Goal: Transaction & Acquisition: Download file/media

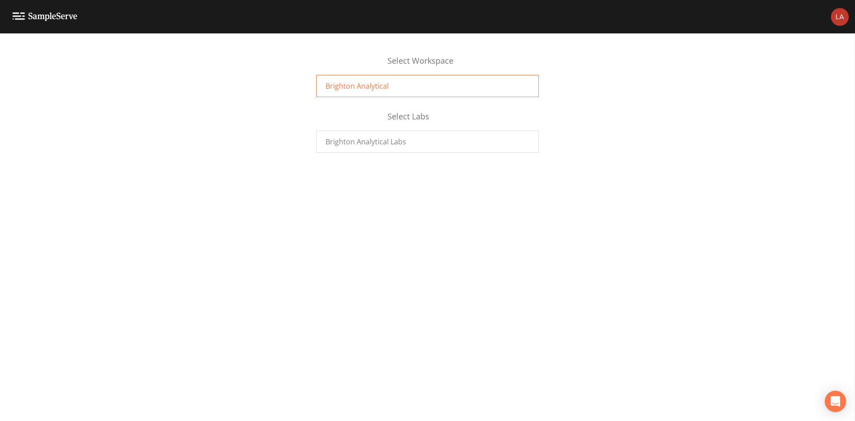
click at [369, 90] on span "Brighton Analytical" at bounding box center [357, 86] width 63 height 11
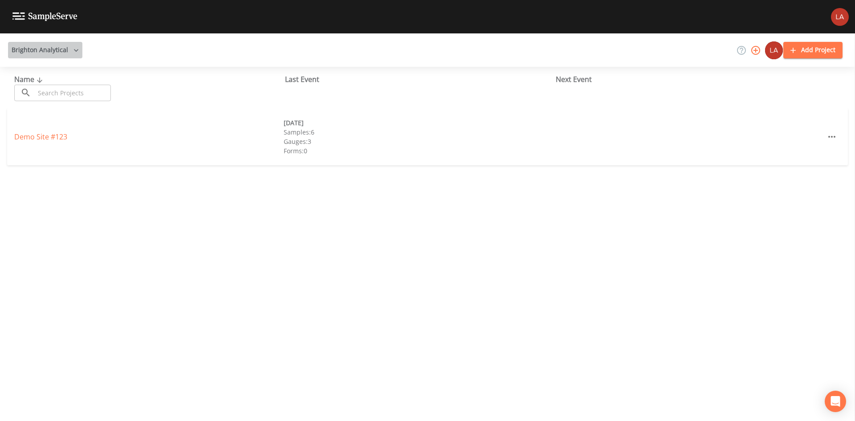
click at [74, 49] on icon "button" at bounding box center [76, 50] width 4 height 3
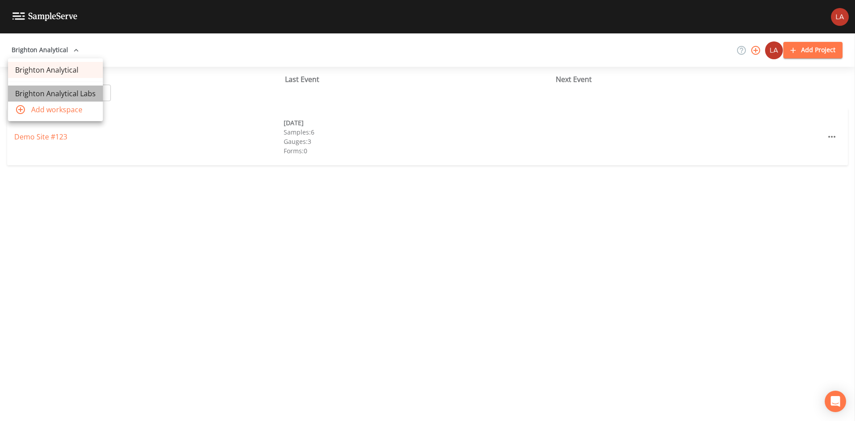
click at [69, 91] on link "Brighton Analytical Labs" at bounding box center [55, 94] width 95 height 16
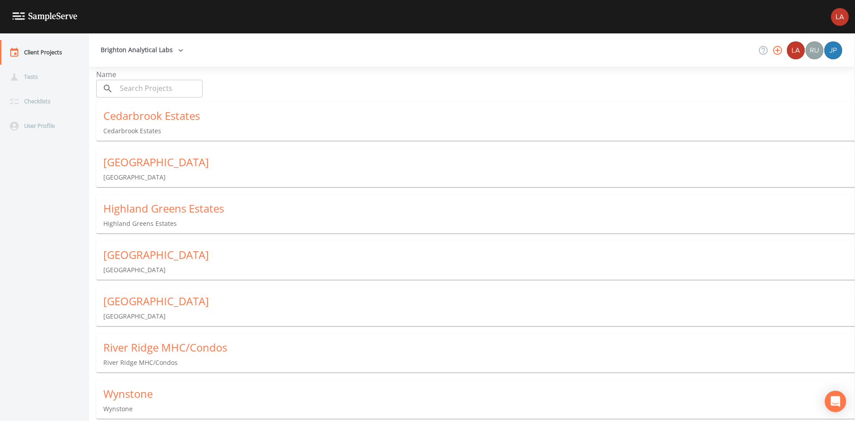
scroll to position [6, 0]
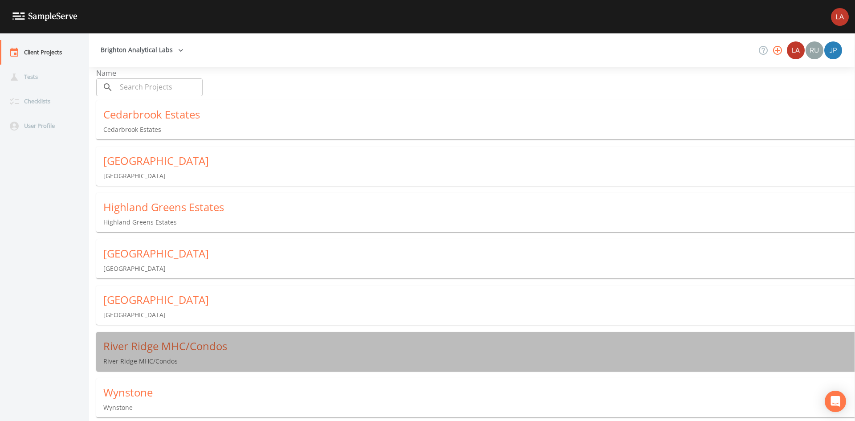
click at [186, 349] on div "River Ridge MHC/Condos" at bounding box center [479, 346] width 752 height 14
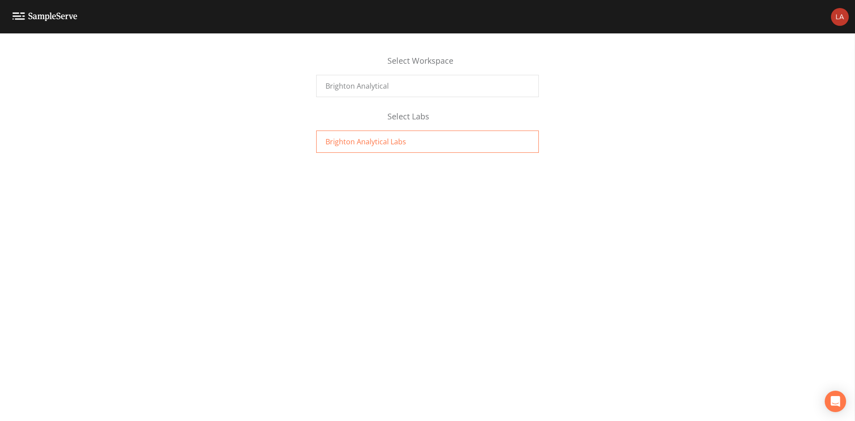
click at [358, 140] on span "Brighton Analytical Labs" at bounding box center [366, 141] width 81 height 11
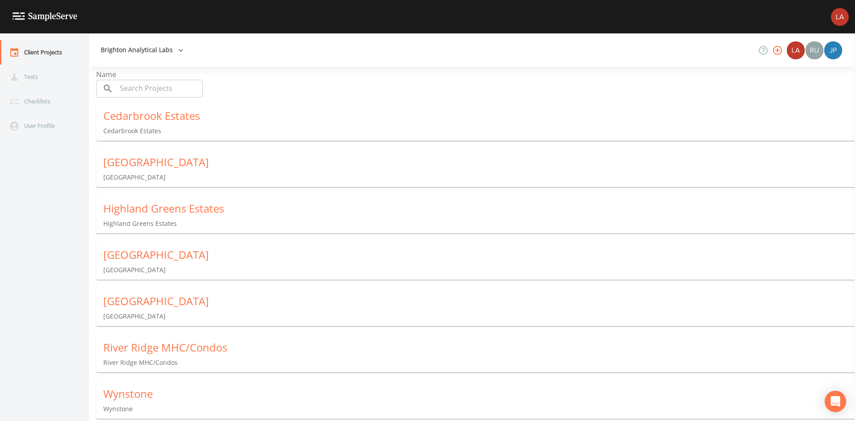
scroll to position [6, 0]
click at [187, 343] on div "River Ridge MHC/Condos" at bounding box center [479, 346] width 752 height 14
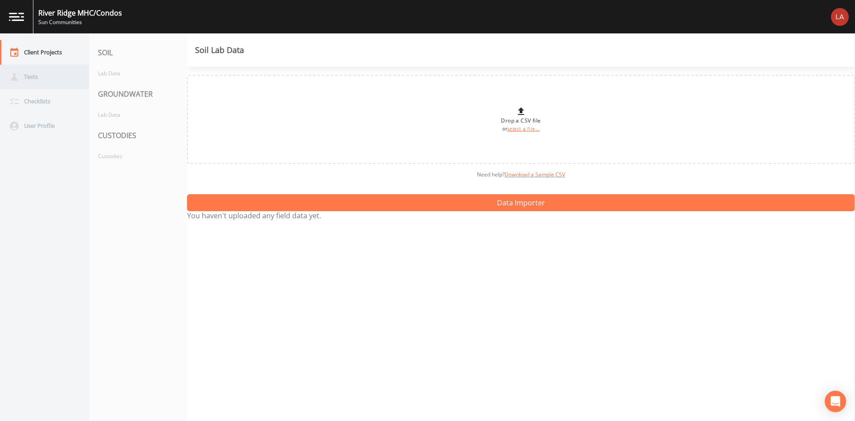
click at [32, 79] on div "Tests" at bounding box center [40, 77] width 80 height 24
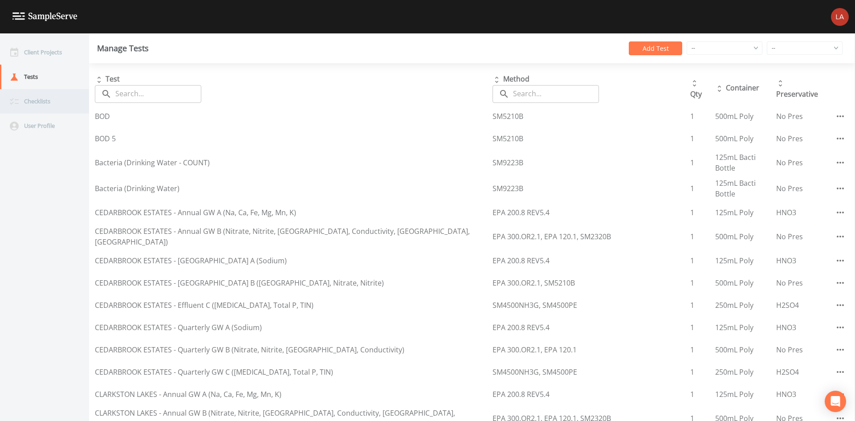
click at [34, 104] on div "Checklists" at bounding box center [40, 101] width 80 height 24
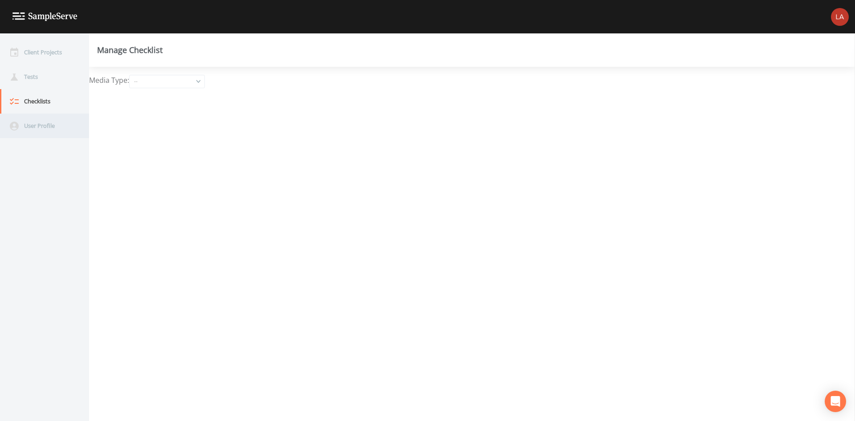
click at [41, 123] on div "User Profile" at bounding box center [40, 126] width 80 height 24
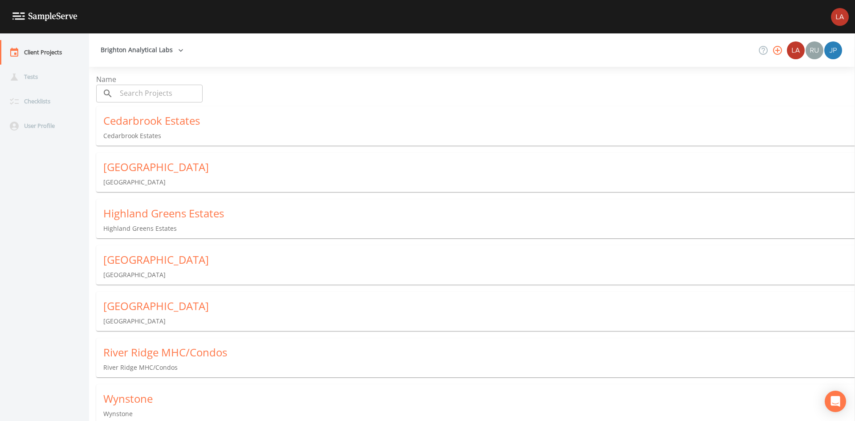
scroll to position [6, 0]
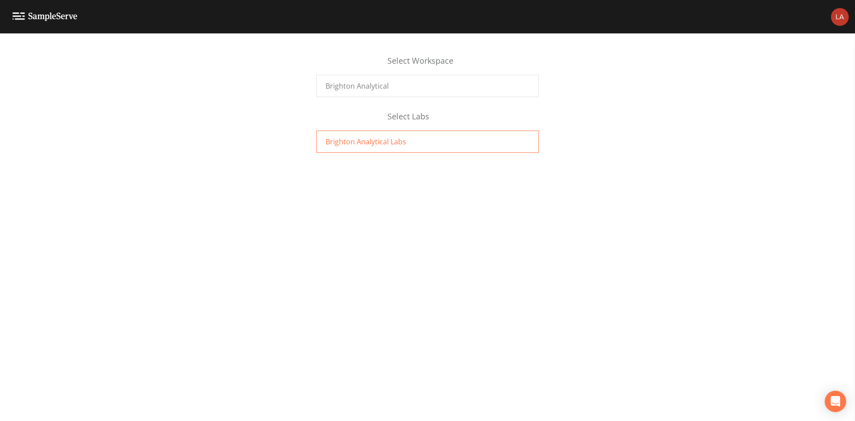
click at [361, 137] on span "Brighton Analytical Labs" at bounding box center [366, 141] width 81 height 11
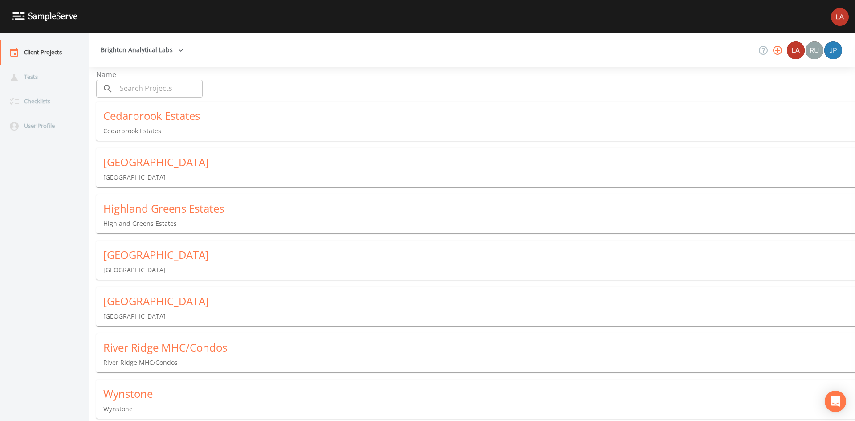
scroll to position [6, 0]
click at [202, 345] on div "River Ridge MHC/Condos" at bounding box center [479, 346] width 752 height 14
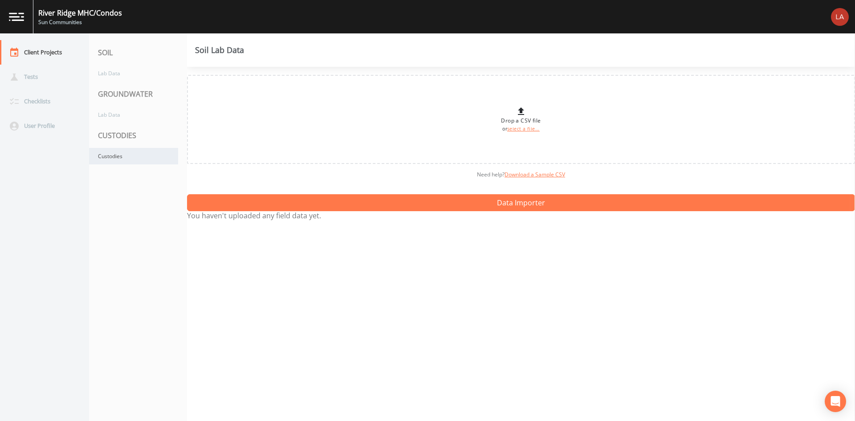
click at [140, 155] on div "Custodies" at bounding box center [133, 156] width 89 height 16
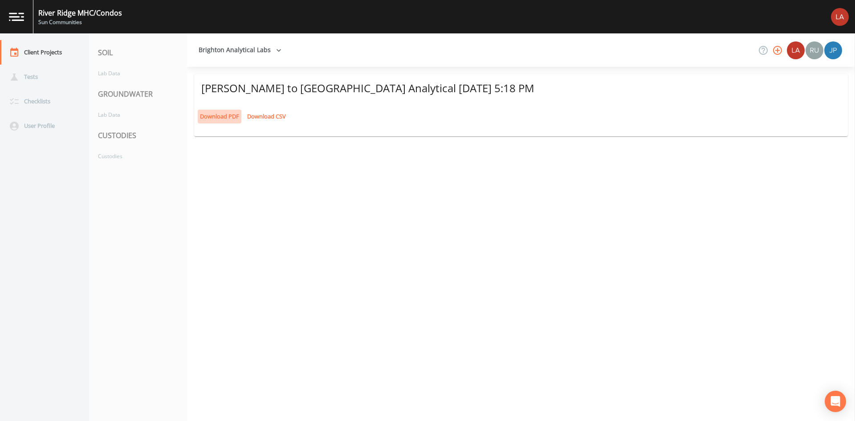
click at [221, 116] on link "Download PDF" at bounding box center [220, 117] width 44 height 14
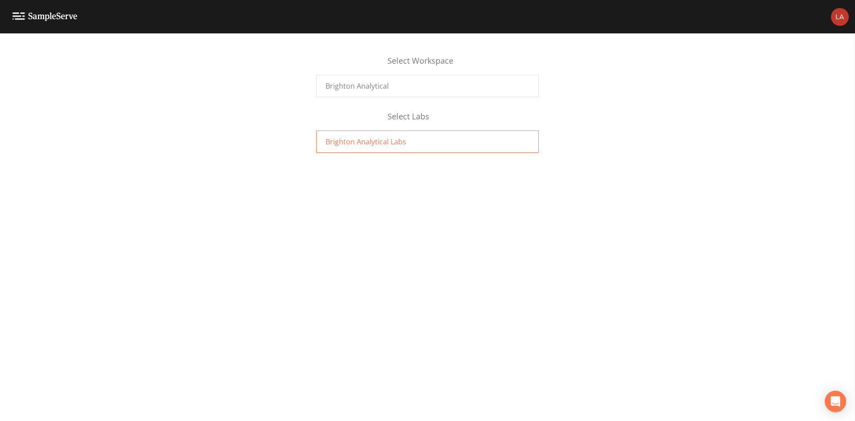
click at [334, 133] on div "Brighton Analytical Labs" at bounding box center [427, 141] width 223 height 22
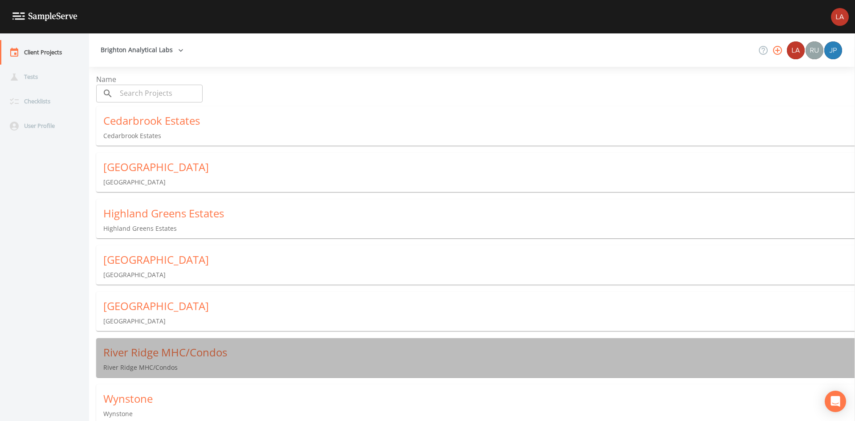
click at [149, 354] on div "River Ridge MHC/Condos" at bounding box center [479, 352] width 752 height 14
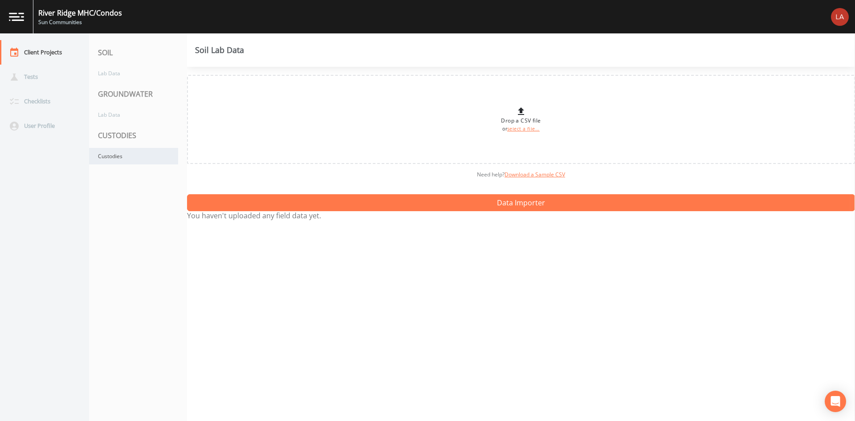
click at [122, 156] on div "Custodies" at bounding box center [133, 156] width 89 height 16
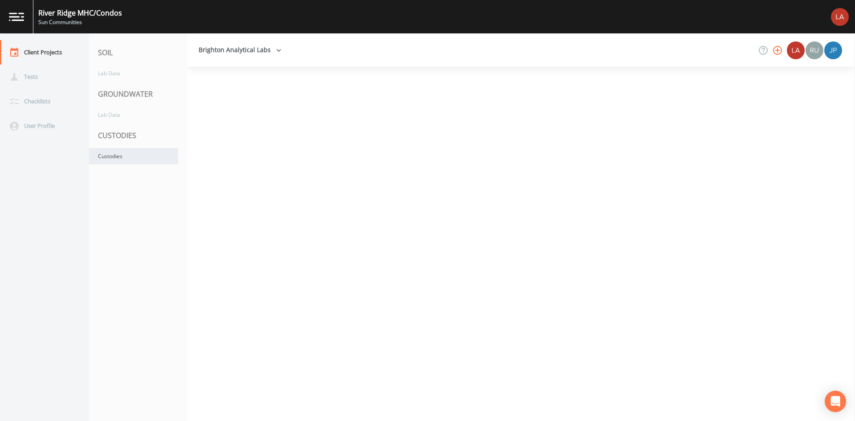
click at [113, 154] on div "Custodies" at bounding box center [133, 156] width 89 height 16
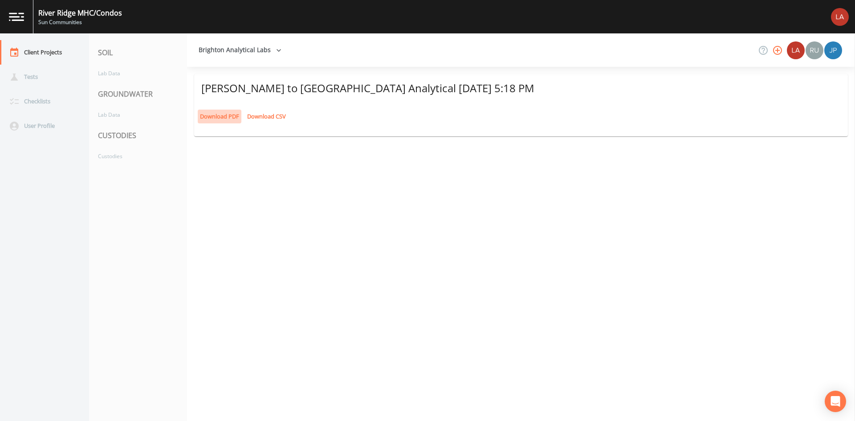
click at [205, 114] on link "Download PDF" at bounding box center [220, 117] width 44 height 14
